Goal: Entertainment & Leisure: Consume media (video, audio)

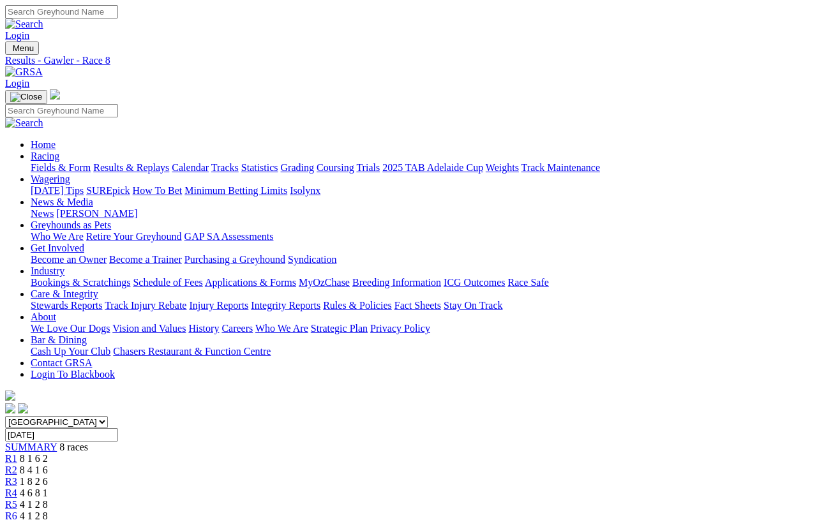
scroll to position [3, 0]
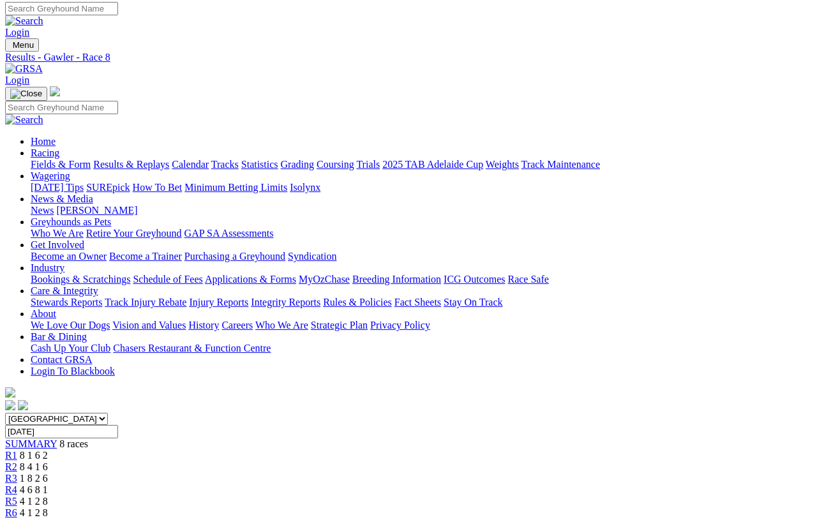
click at [17, 496] on link "R5" at bounding box center [11, 501] width 12 height 11
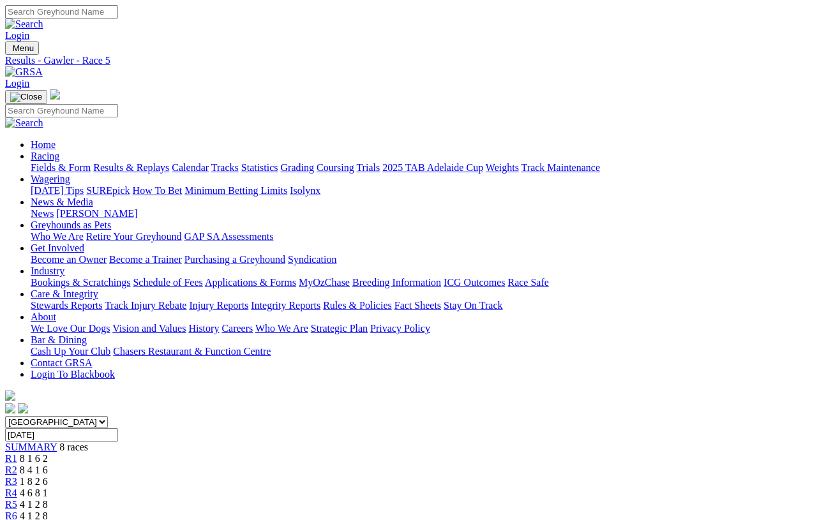
scroll to position [3, 0]
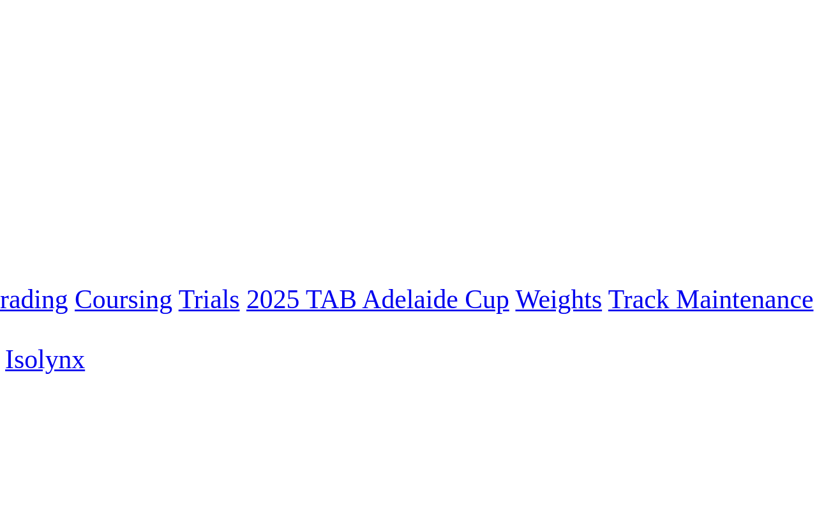
scroll to position [0, 0]
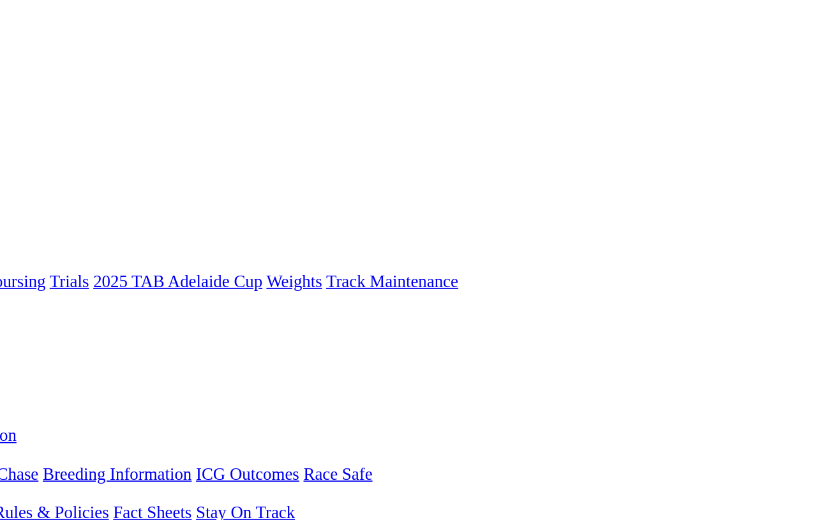
scroll to position [0, 4]
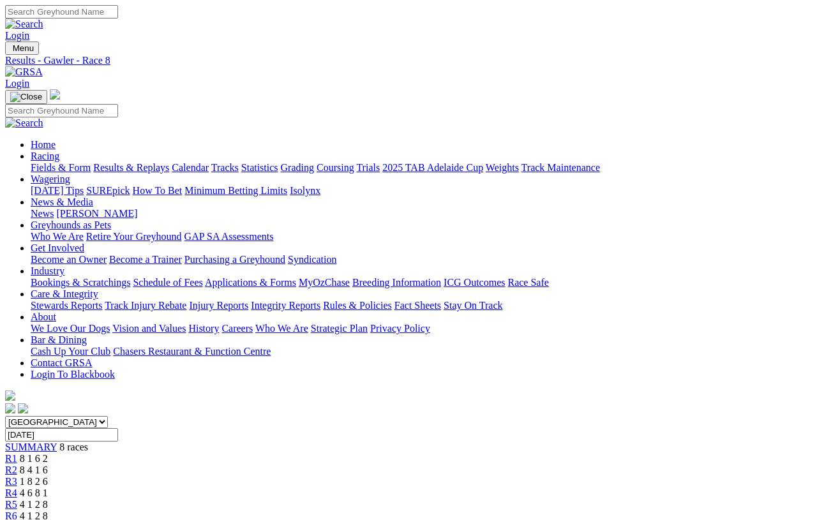
scroll to position [3, 0]
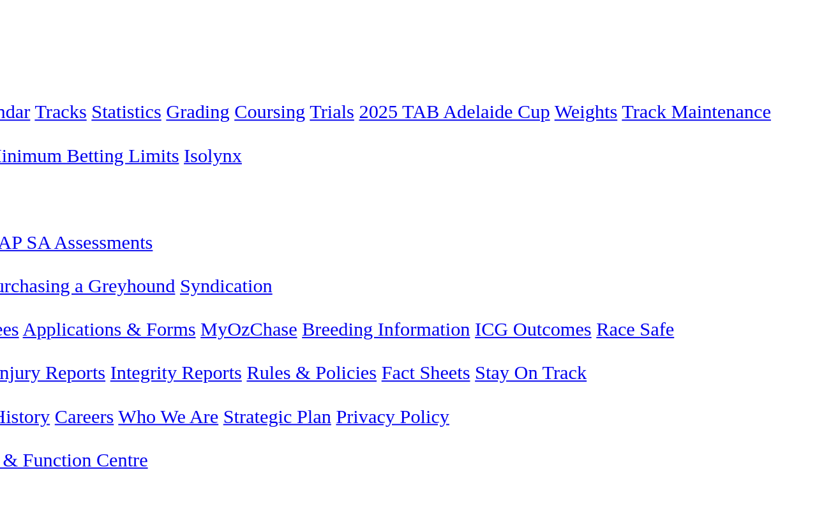
scroll to position [107, 0]
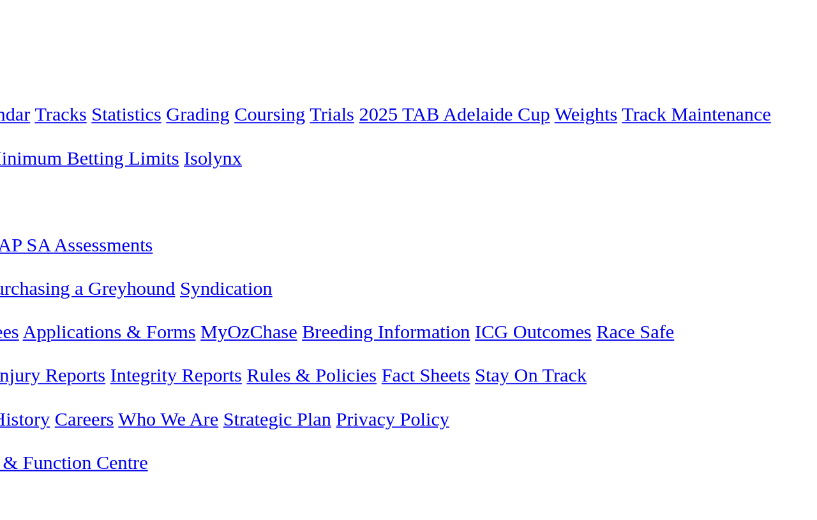
click at [356, 309] on div "[GEOGRAPHIC_DATA] [GEOGRAPHIC_DATA] [GEOGRAPHIC_DATA] [GEOGRAPHIC_DATA] [GEOGRA…" at bounding box center [408, 373] width 807 height 129
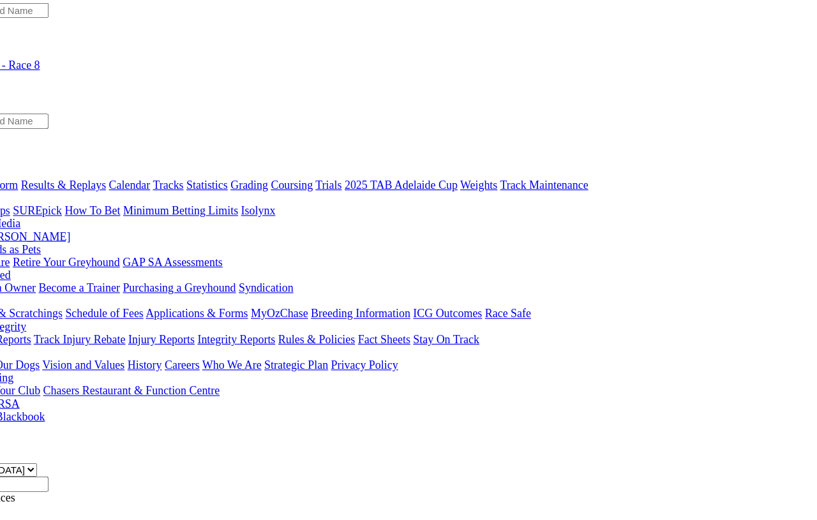
scroll to position [0, 0]
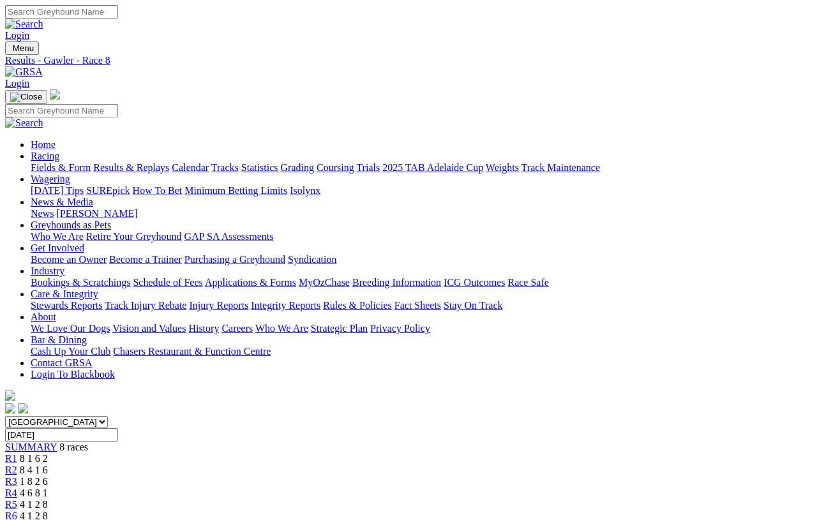
scroll to position [19, 0]
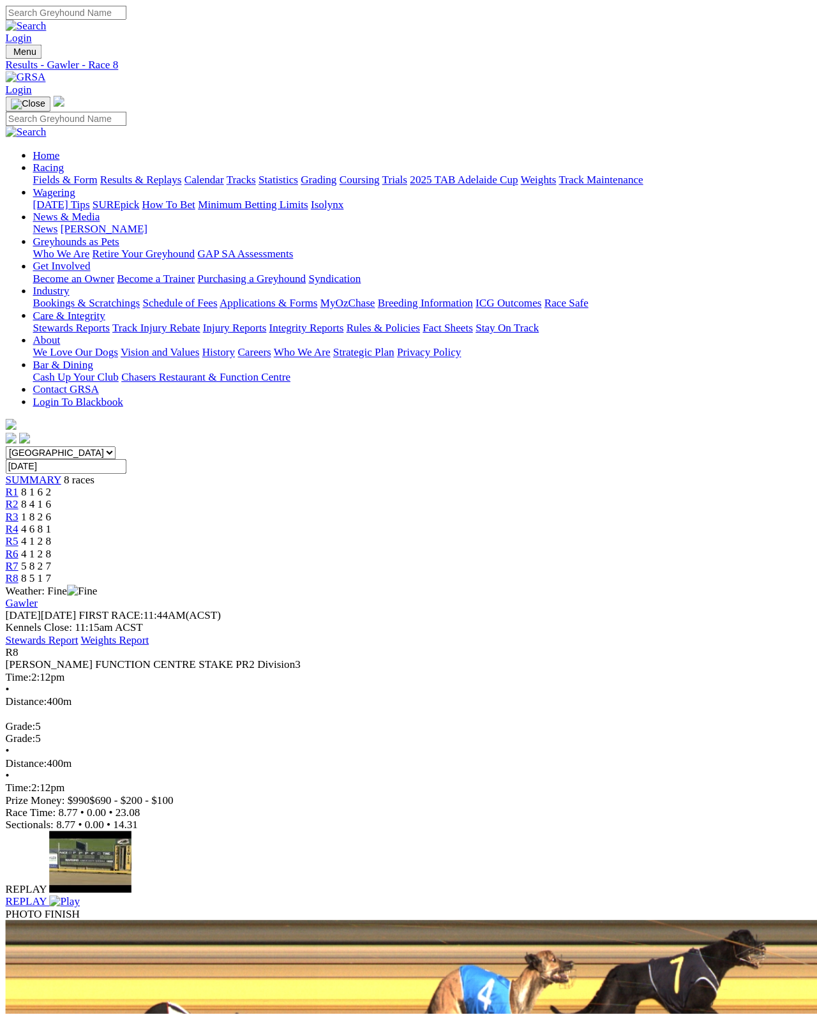
scroll to position [7, 0]
